Goal: Task Accomplishment & Management: Manage account settings

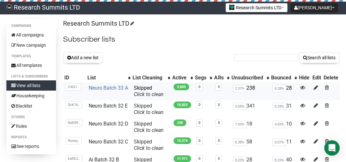
click at [109, 88] on link "Neuro Batch 33 A" at bounding box center [108, 88] width 39 height 6
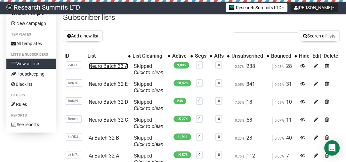
scroll to position [26, 0]
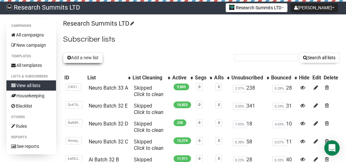
click at [85, 58] on button "Add a new list" at bounding box center [83, 57] width 40 height 11
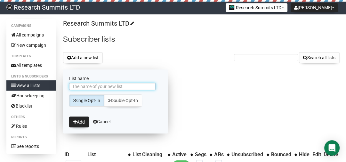
click at [91, 86] on input "List name" at bounding box center [112, 86] width 87 height 7
type input "AI batch 33 B"
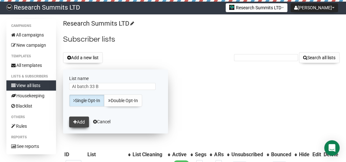
click at [77, 124] on button "Add" at bounding box center [79, 122] width 20 height 11
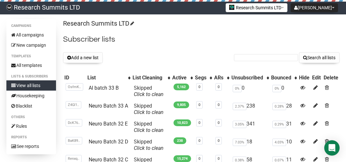
scroll to position [26, 0]
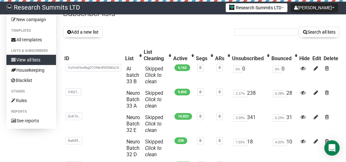
click at [101, 45] on div "Research Summits LTD Subscriber lists Add a new list Search all lists List name…" at bounding box center [201, 163] width 277 height 339
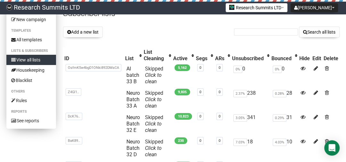
click at [43, 59] on link "View all lists" at bounding box center [31, 60] width 50 height 10
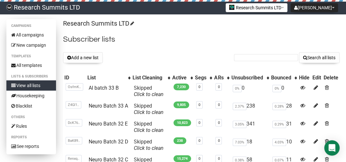
click at [22, 85] on link "View all lists" at bounding box center [31, 85] width 50 height 10
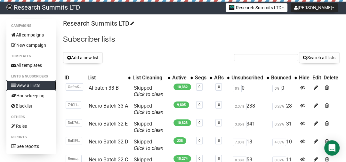
click at [22, 85] on link "View all lists" at bounding box center [31, 85] width 50 height 10
click at [105, 88] on link "AI batch 33 B" at bounding box center [104, 88] width 30 height 6
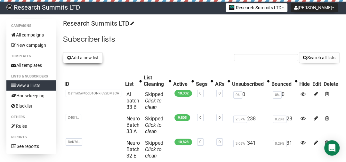
click at [90, 56] on button "Add a new list" at bounding box center [83, 57] width 40 height 11
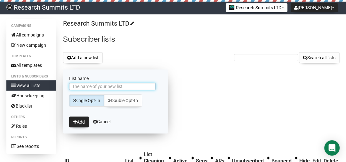
click at [120, 85] on input "List name" at bounding box center [112, 86] width 87 height 7
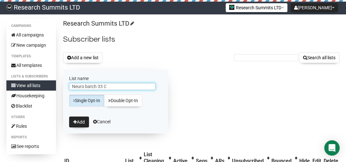
type input "Neuro batch 33 C"
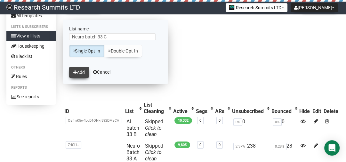
scroll to position [51, 0]
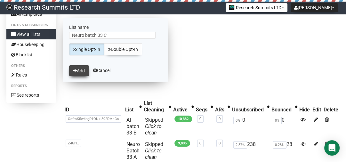
click at [77, 70] on button "Add" at bounding box center [79, 70] width 20 height 11
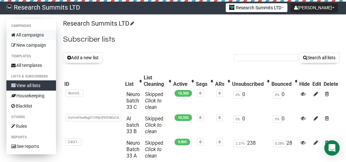
click at [29, 34] on link "All campaigns" at bounding box center [31, 35] width 50 height 10
